Goal: Transaction & Acquisition: Purchase product/service

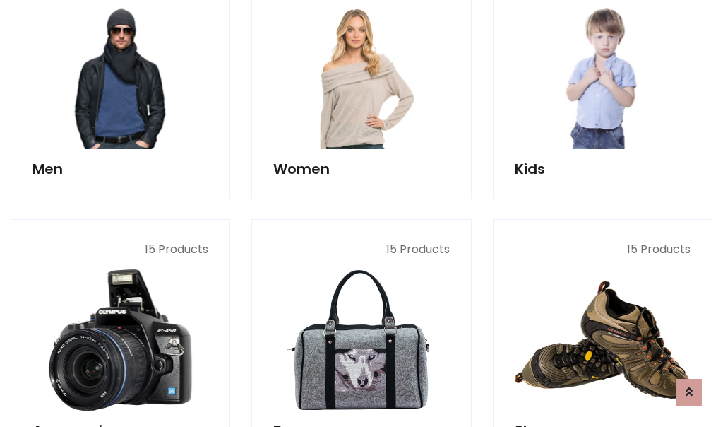
scroll to position [1025, 0]
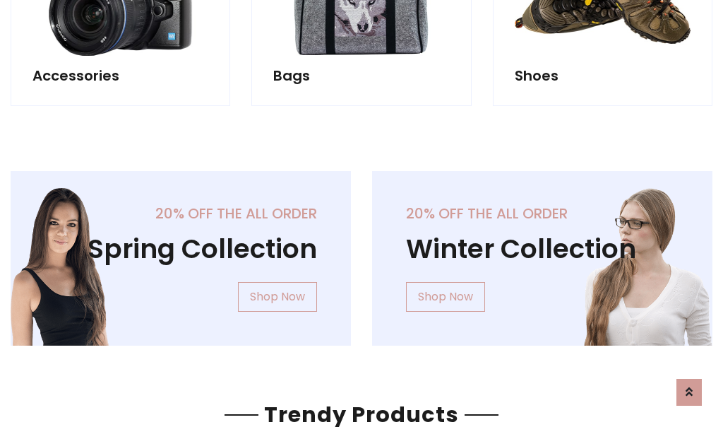
click at [362, 252] on div "20% off the all order Winter Collection Shop Now" at bounding box center [543, 269] width 362 height 197
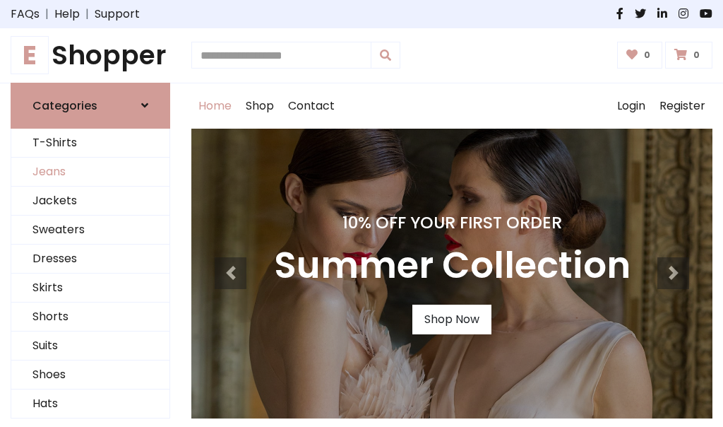
click at [90, 172] on link "Jeans" at bounding box center [90, 172] width 158 height 29
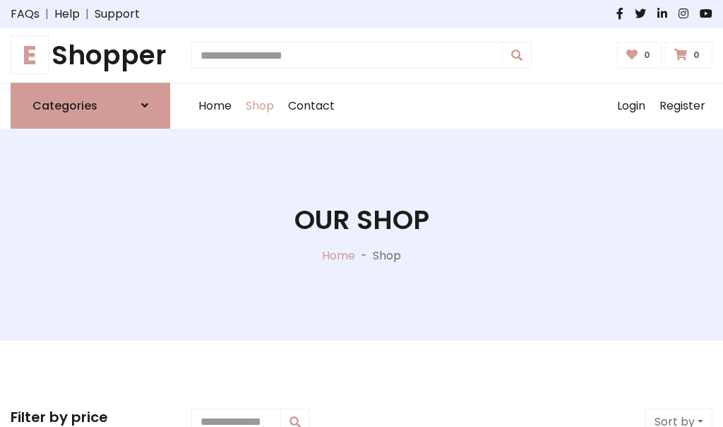
scroll to position [446, 0]
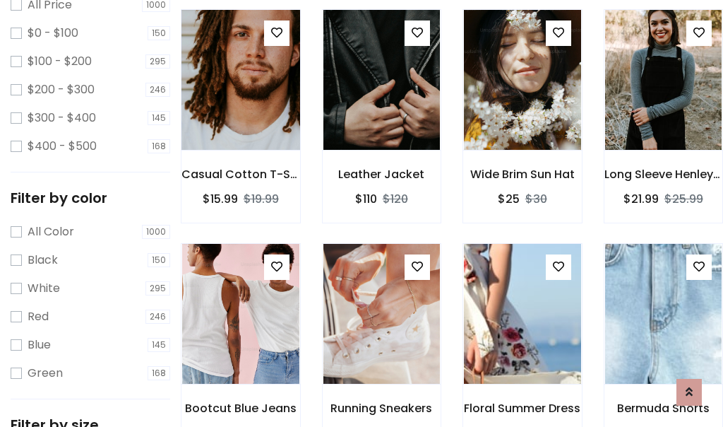
click at [240, 110] on img at bounding box center [240, 79] width 141 height 339
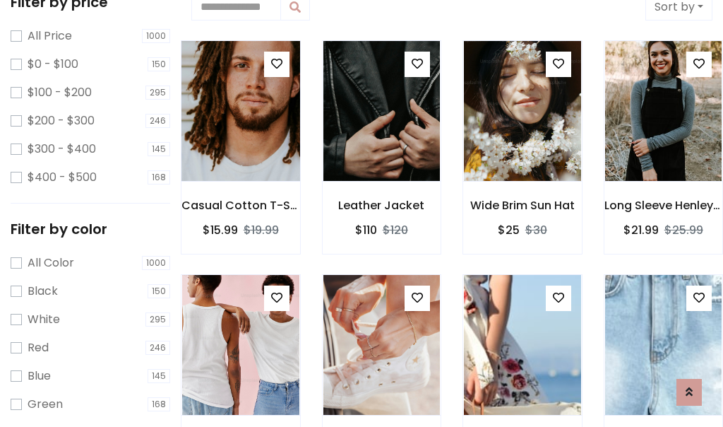
scroll to position [31, 0]
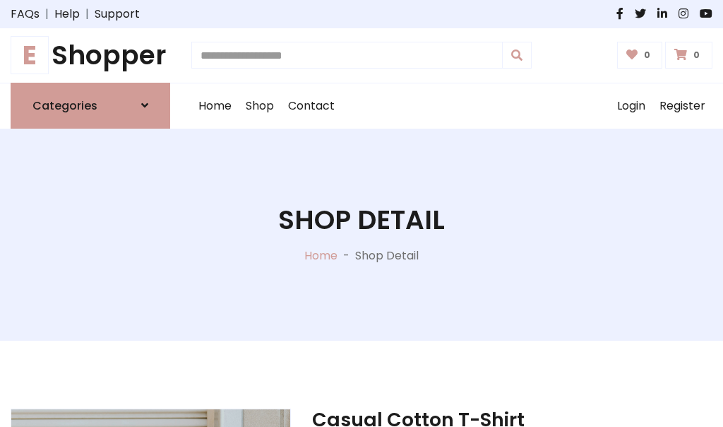
scroll to position [152, 0]
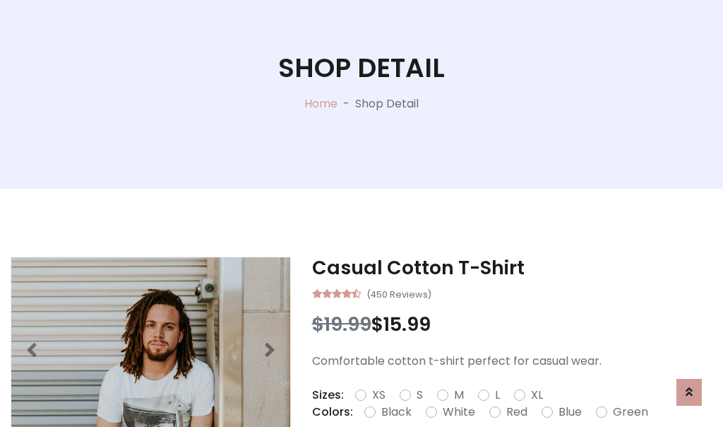
click at [515, 412] on label "Red" at bounding box center [516, 411] width 21 height 17
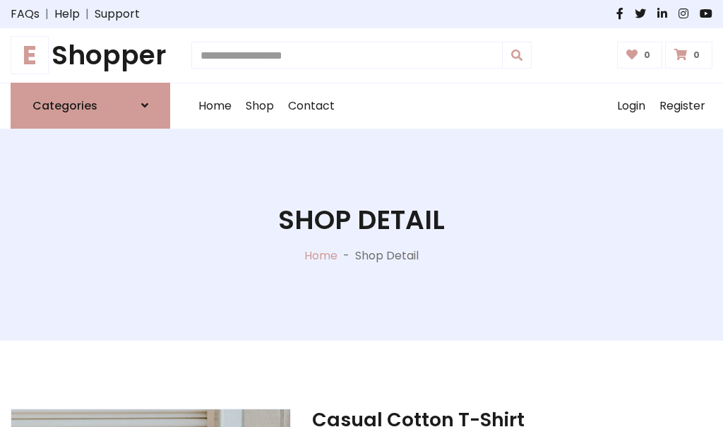
scroll to position [152, 0]
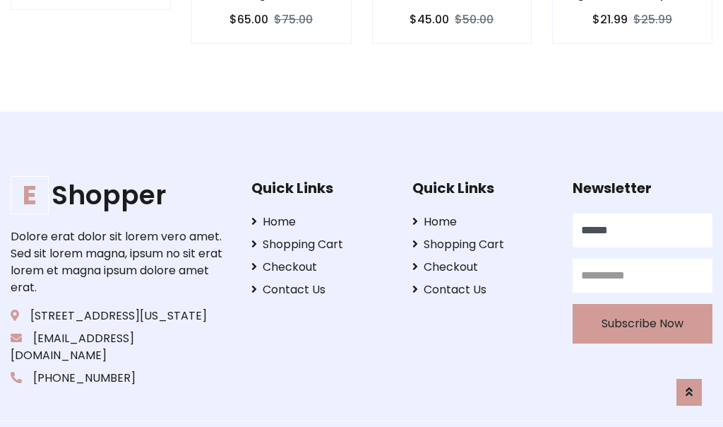
type input "******"
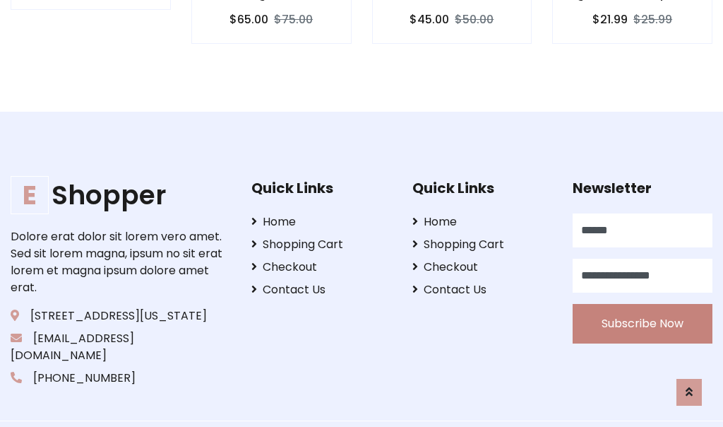
type input "**********"
click at [643, 306] on button "Subscribe Now" at bounding box center [643, 324] width 140 height 40
